Goal: Browse casually: Explore the website without a specific task or goal

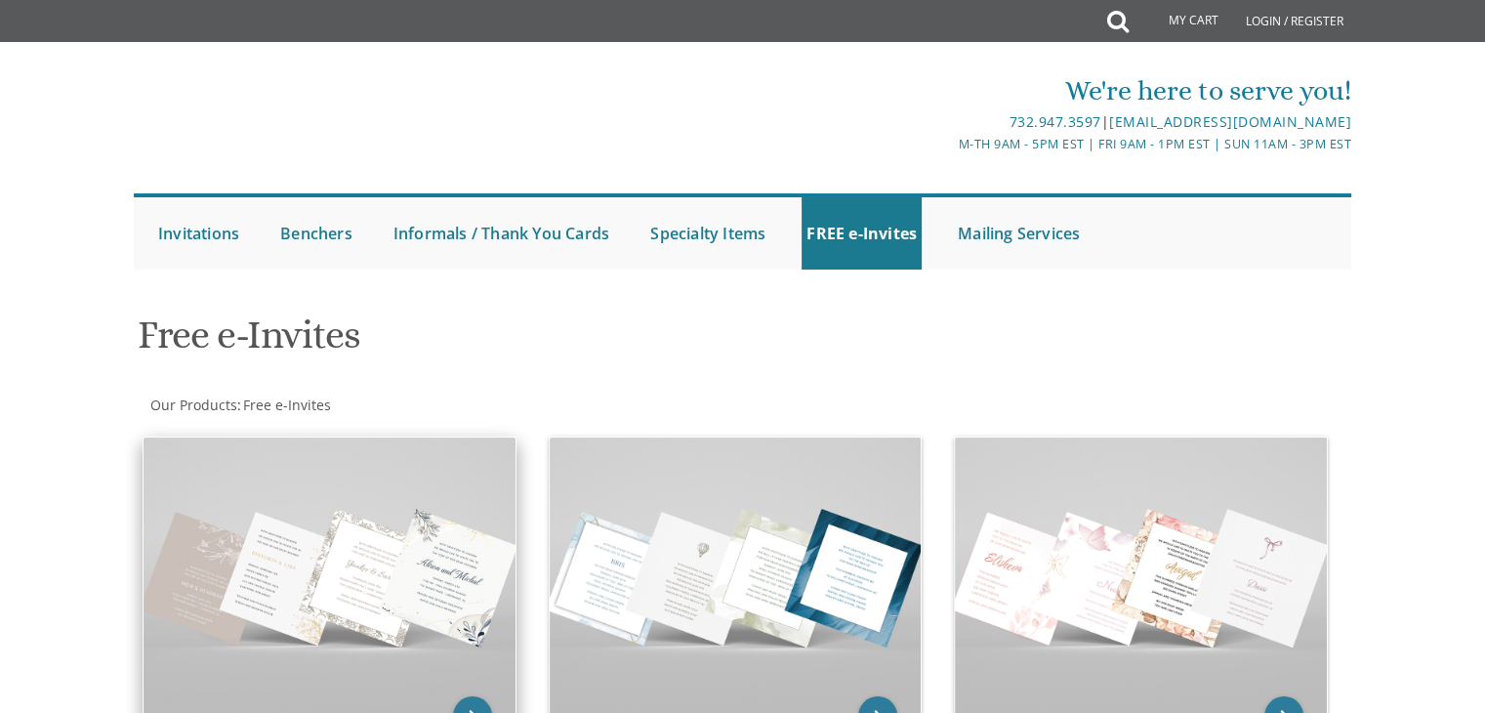
click at [308, 483] on div "keyboard_arrow_right Vort Invitations" at bounding box center [330, 611] width 374 height 350
click at [265, 548] on img at bounding box center [329, 576] width 372 height 278
click at [484, 703] on icon "keyboard_arrow_right" at bounding box center [472, 715] width 39 height 39
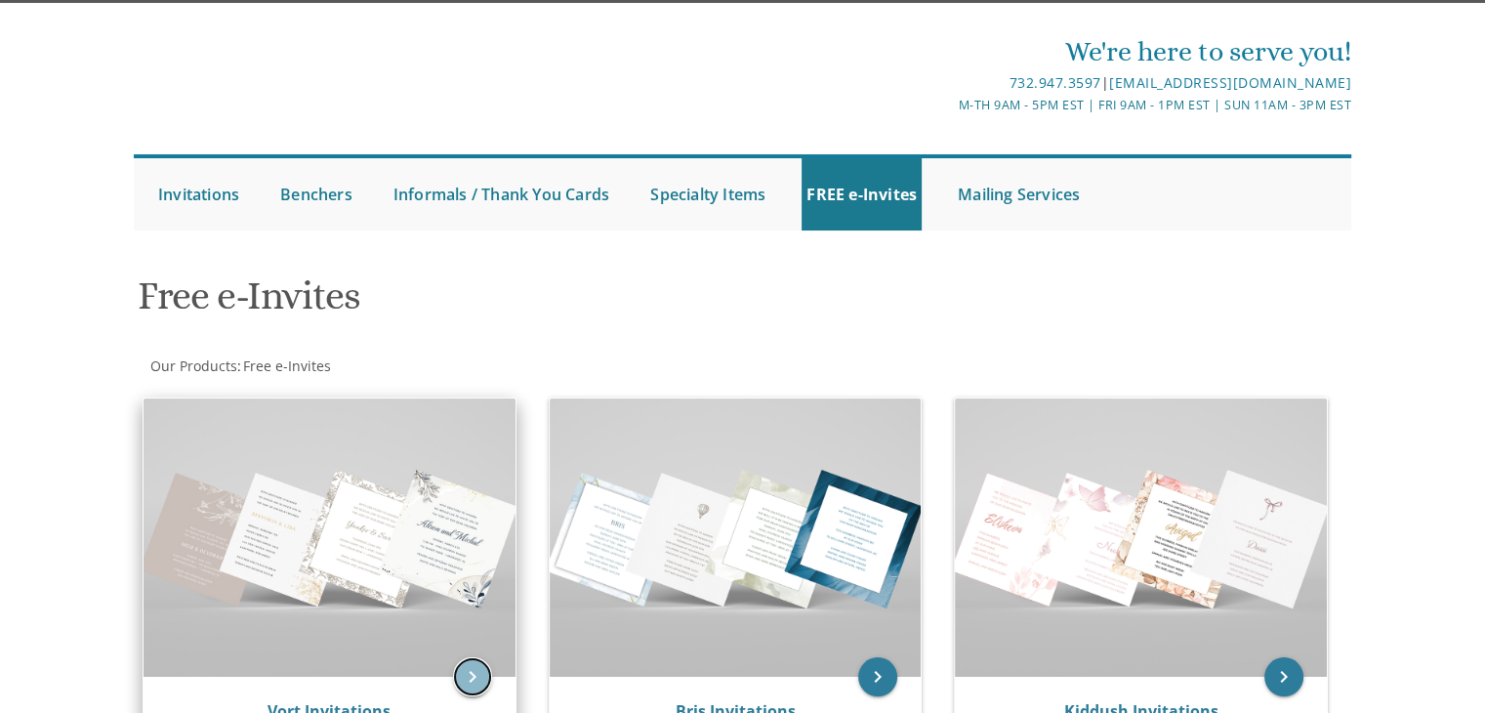
click at [461, 682] on icon "keyboard_arrow_right" at bounding box center [472, 676] width 39 height 39
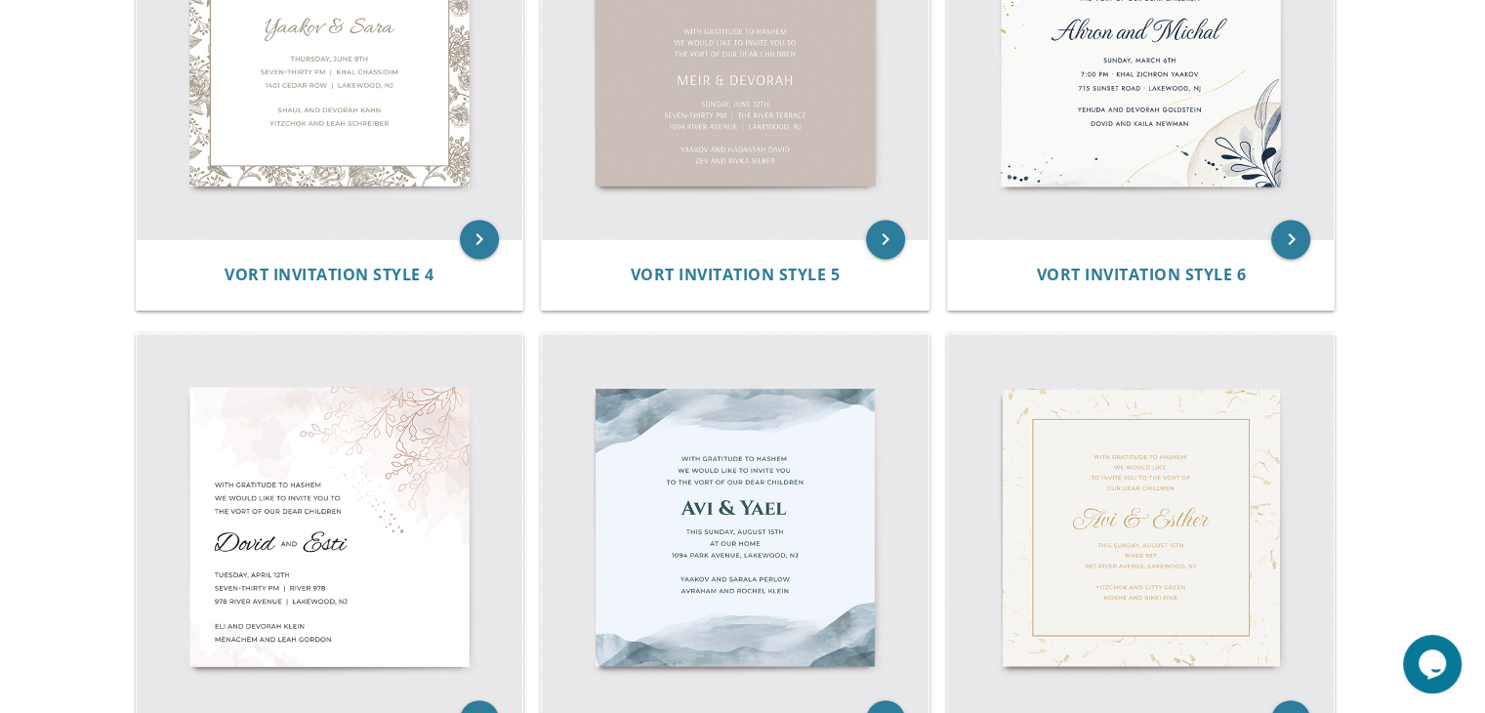
scroll to position [1080, 0]
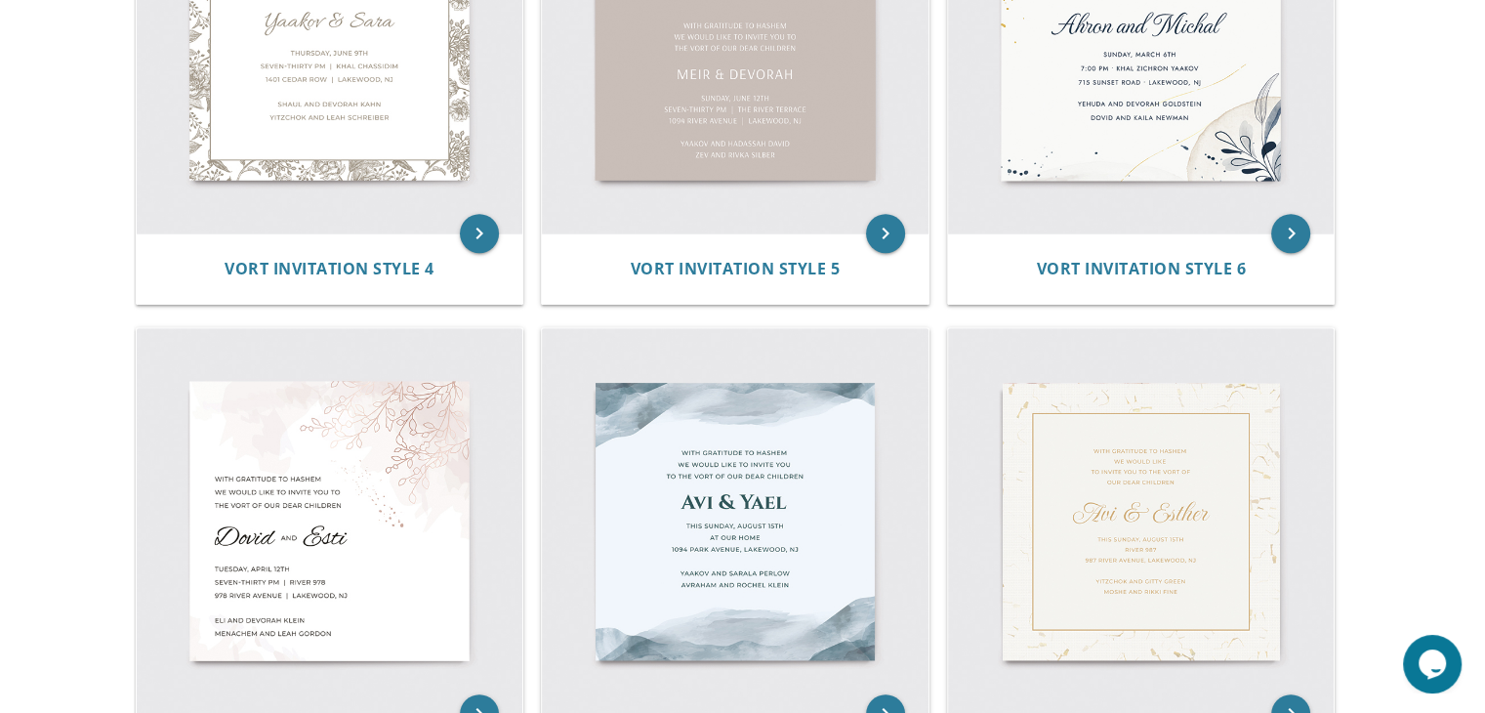
drag, startPoint x: 1492, startPoint y: 174, endPoint x: 1492, endPoint y: 302, distance: 127.9
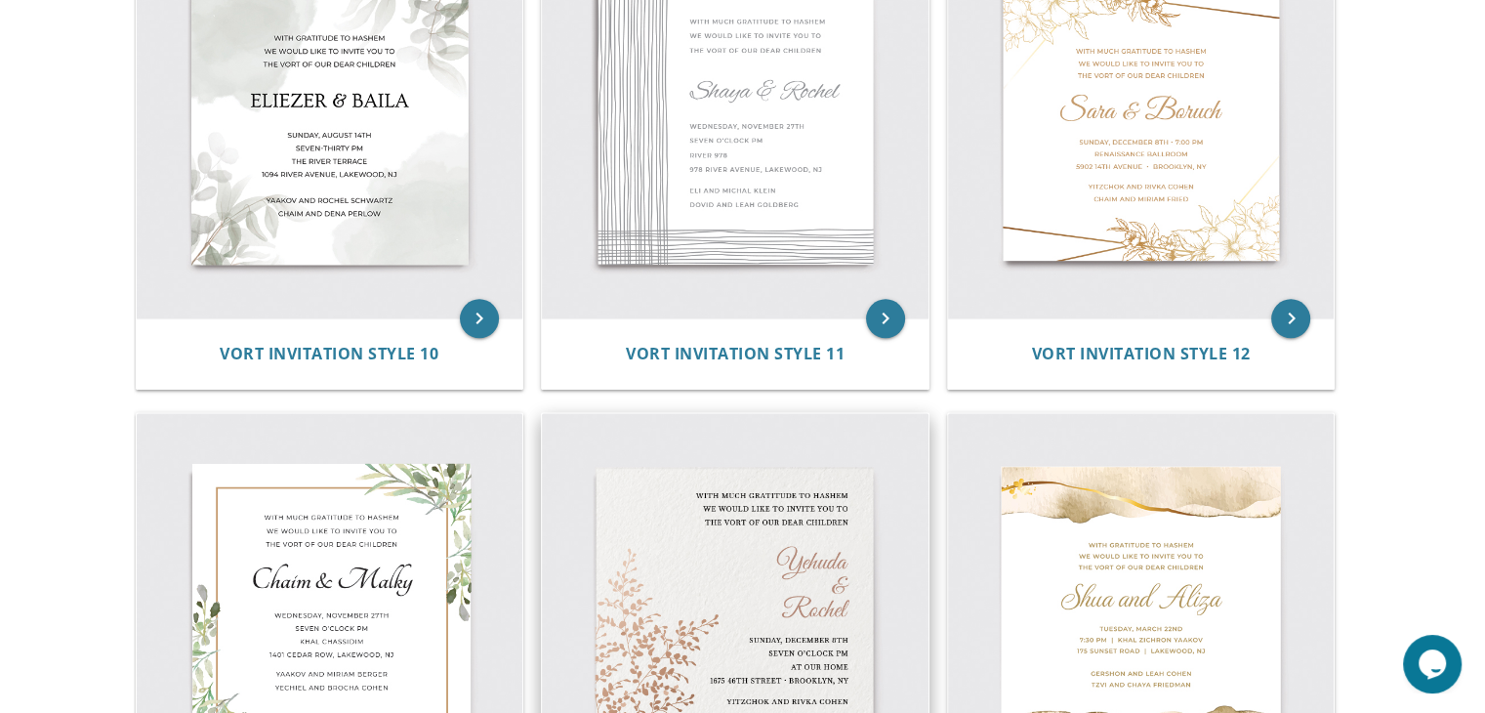
scroll to position [2181, 0]
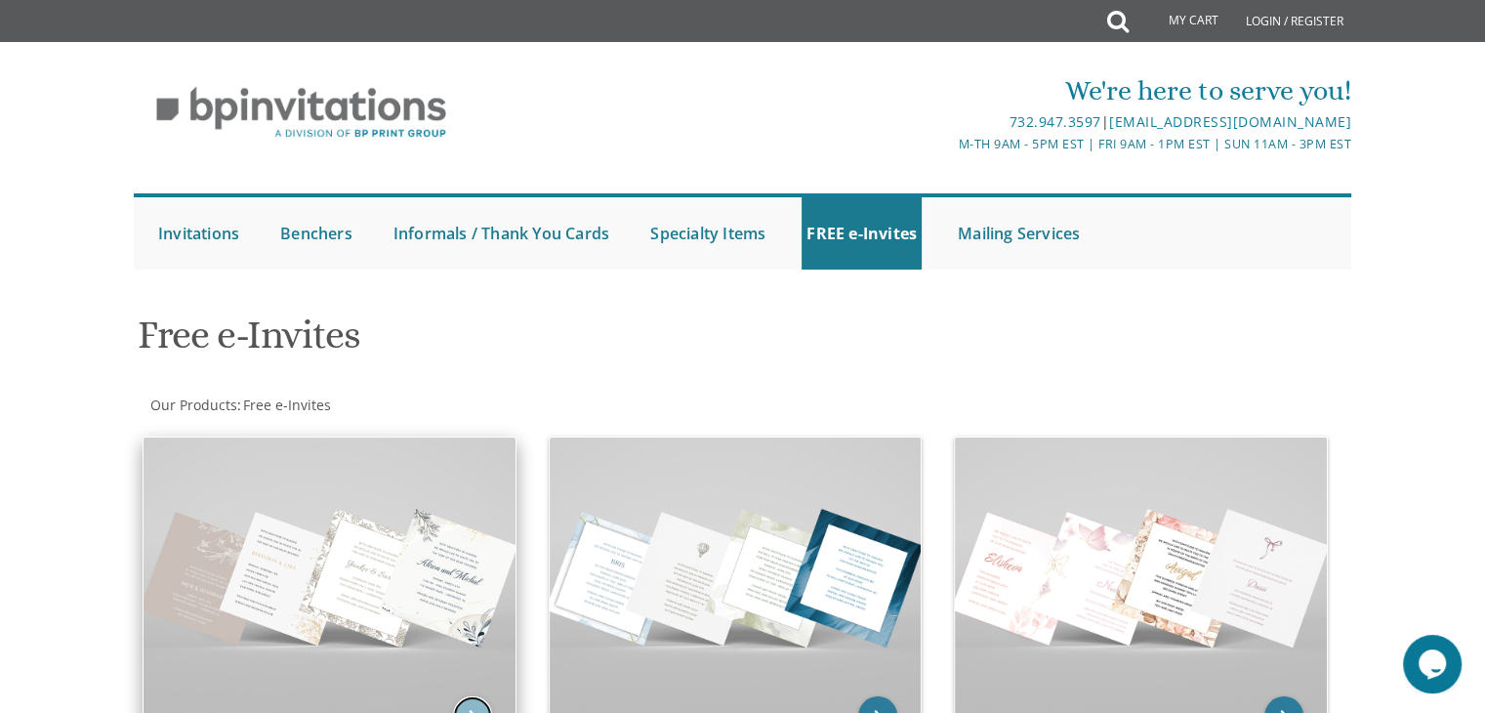
click at [464, 705] on icon "keyboard_arrow_right" at bounding box center [472, 715] width 39 height 39
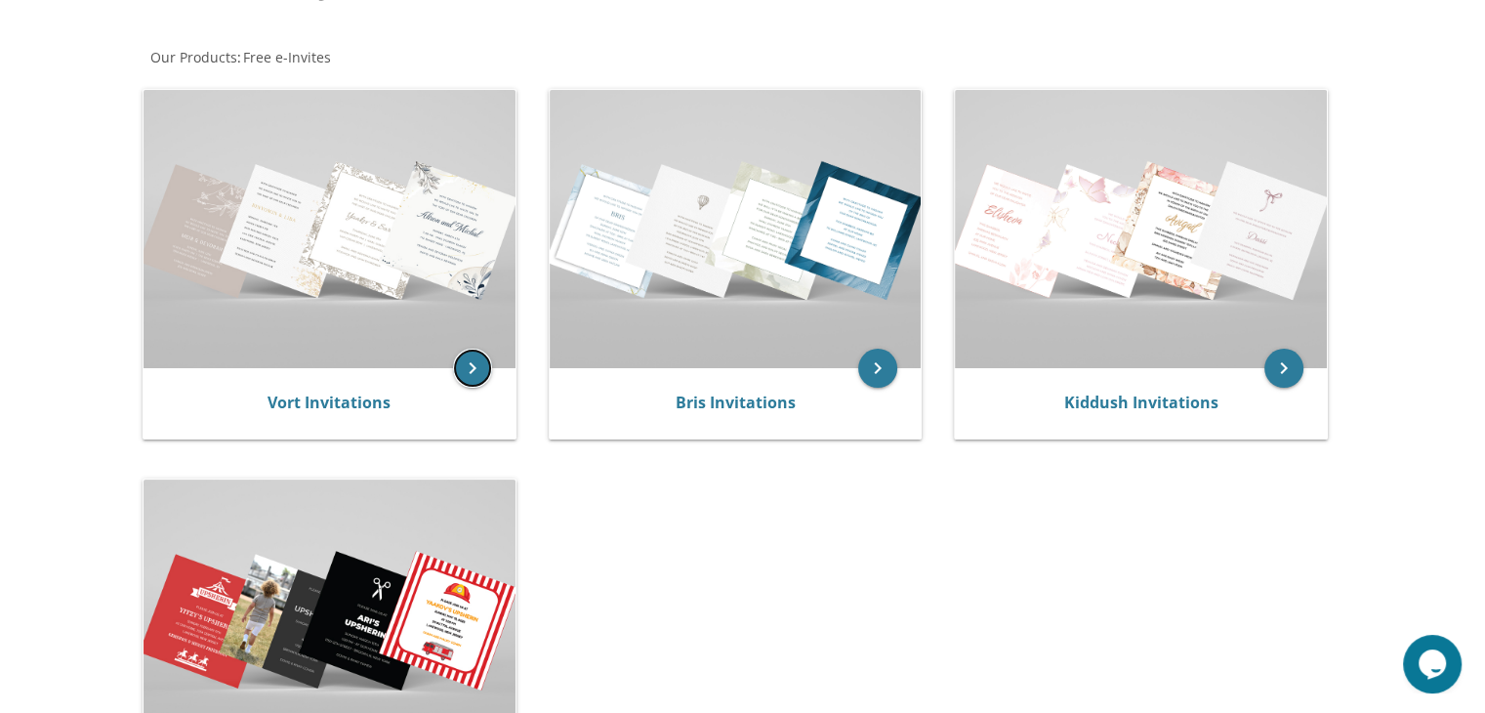
scroll to position [414, 0]
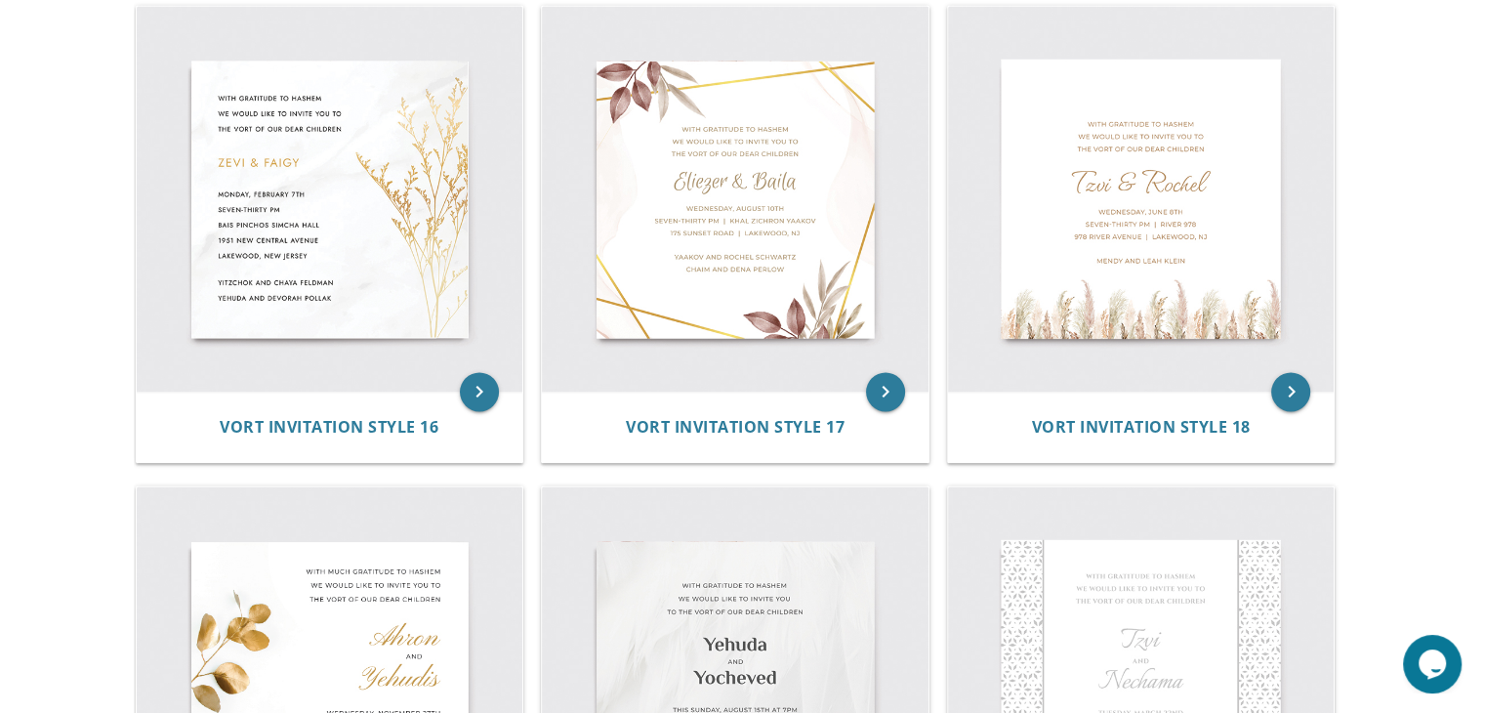
scroll to position [2800, 0]
